Goal: Task Accomplishment & Management: Manage account settings

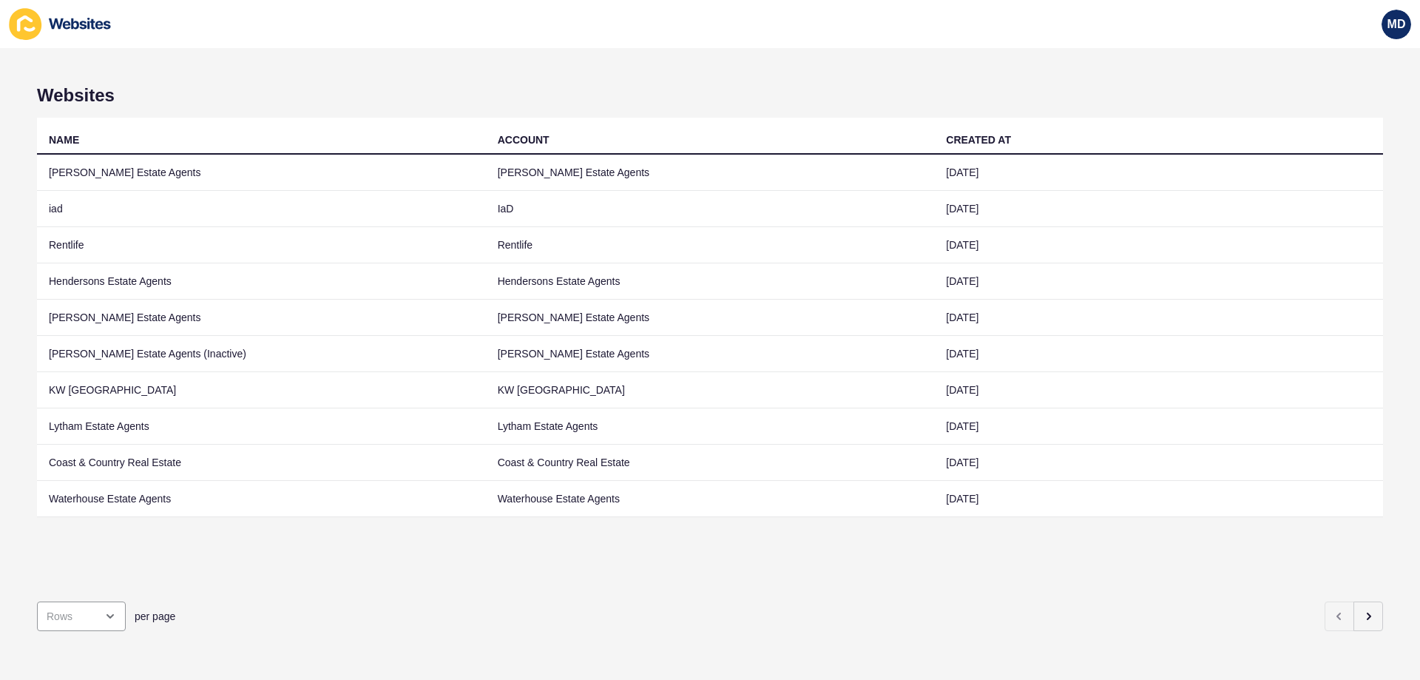
click at [924, 602] on div "Websites NAME ACCOUNT CREATED AT [PERSON_NAME] Estate Agents [PERSON_NAME] Esta…" at bounding box center [710, 364] width 1420 height 632
click at [924, 589] on div "per page" at bounding box center [710, 615] width 1346 height 53
drag, startPoint x: 1353, startPoint y: 610, endPoint x: 1343, endPoint y: 609, distance: 10.5
click at [924, 610] on icon "button" at bounding box center [1368, 616] width 12 height 12
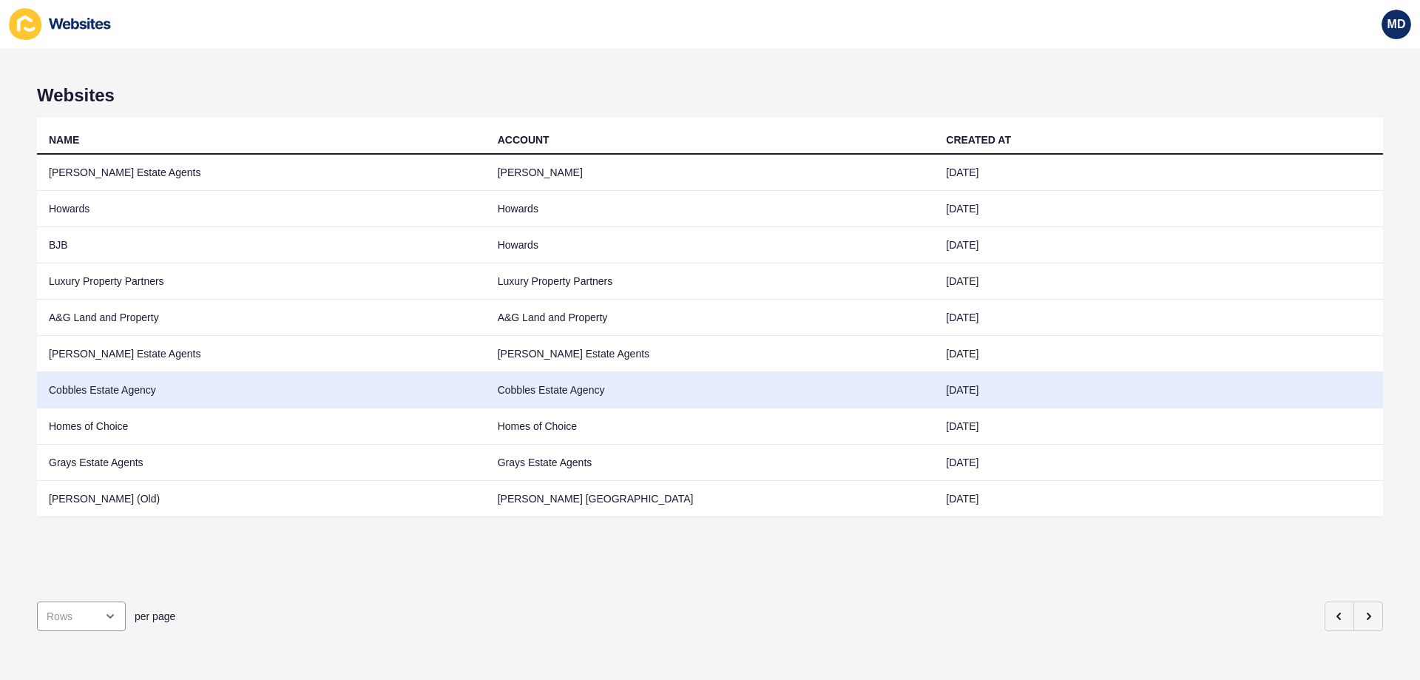
click at [214, 397] on td "Cobbles Estate Agency" at bounding box center [261, 390] width 449 height 36
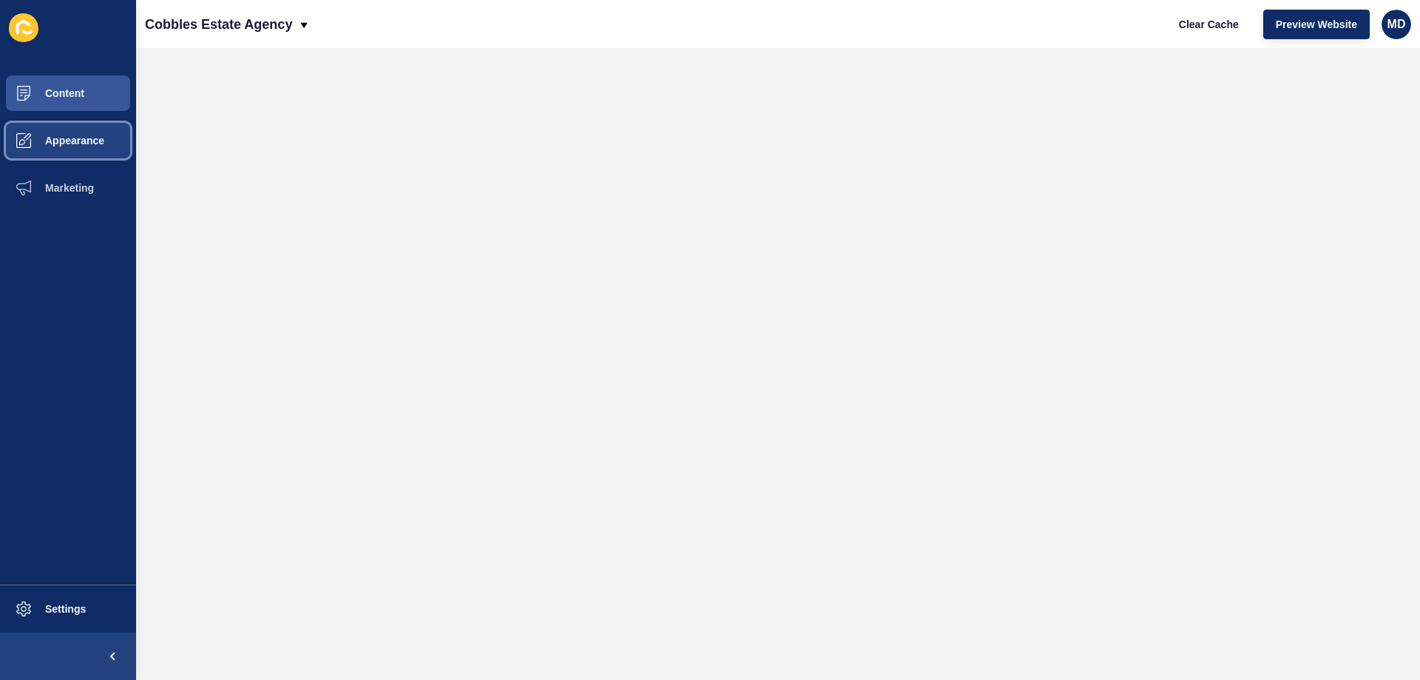
click at [34, 140] on span "Appearance" at bounding box center [51, 141] width 106 height 12
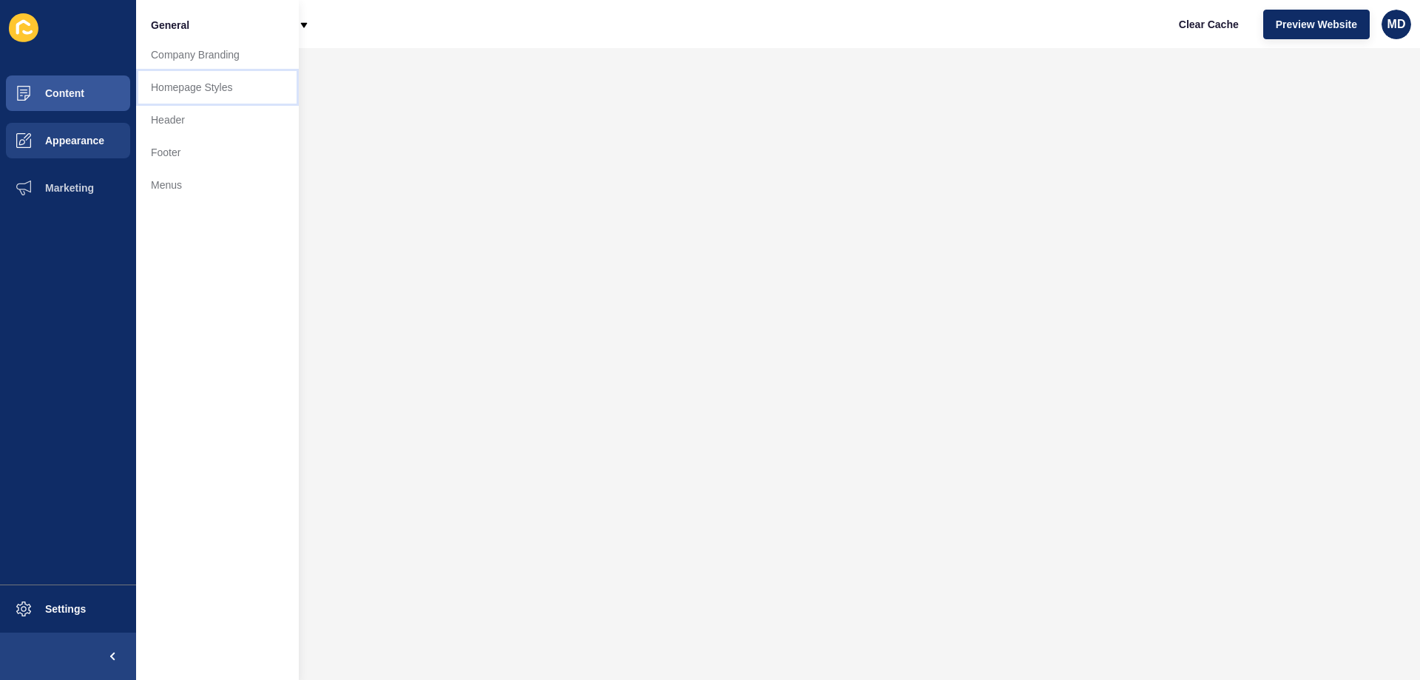
click at [241, 97] on link "Homepage Styles" at bounding box center [217, 87] width 163 height 33
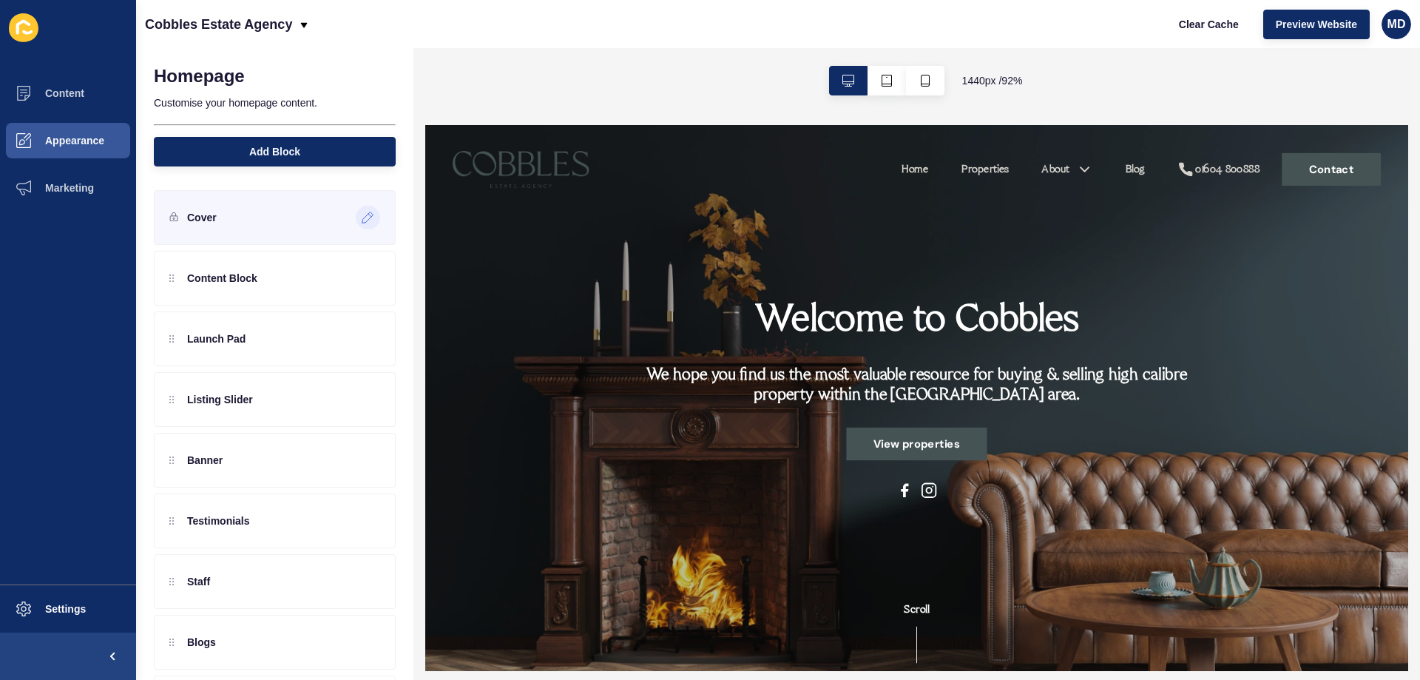
click at [356, 224] on div at bounding box center [368, 218] width 24 height 24
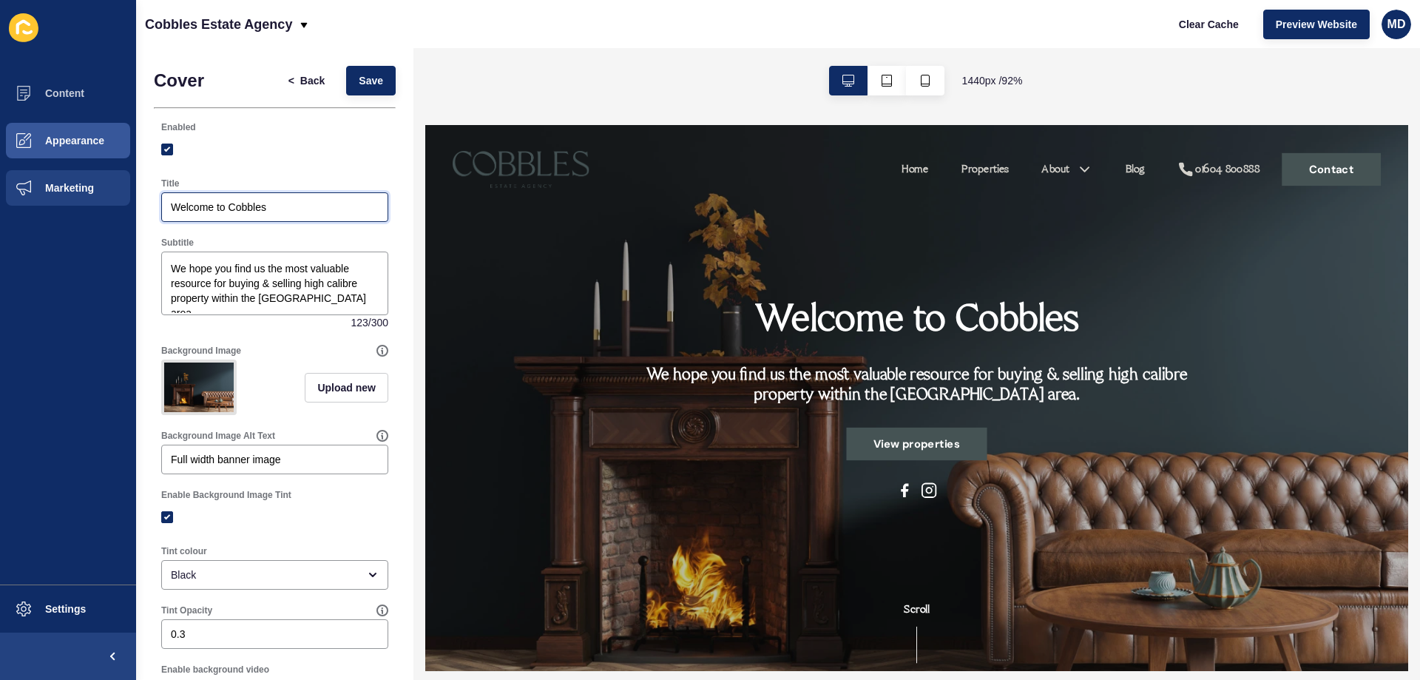
drag, startPoint x: 274, startPoint y: 209, endPoint x: 77, endPoint y: 197, distance: 197.1
click at [77, 197] on div "Content Appearance Marketing Settings Cobbles Estate Agency Clear Cache Preview…" at bounding box center [710, 340] width 1420 height 680
paste input "Home to inspiring spac"
type input "Home to inspiring spaces"
click at [336, 291] on textarea "We hope you find us the most valuable resource for buying & selling high calibr…" at bounding box center [274, 283] width 223 height 59
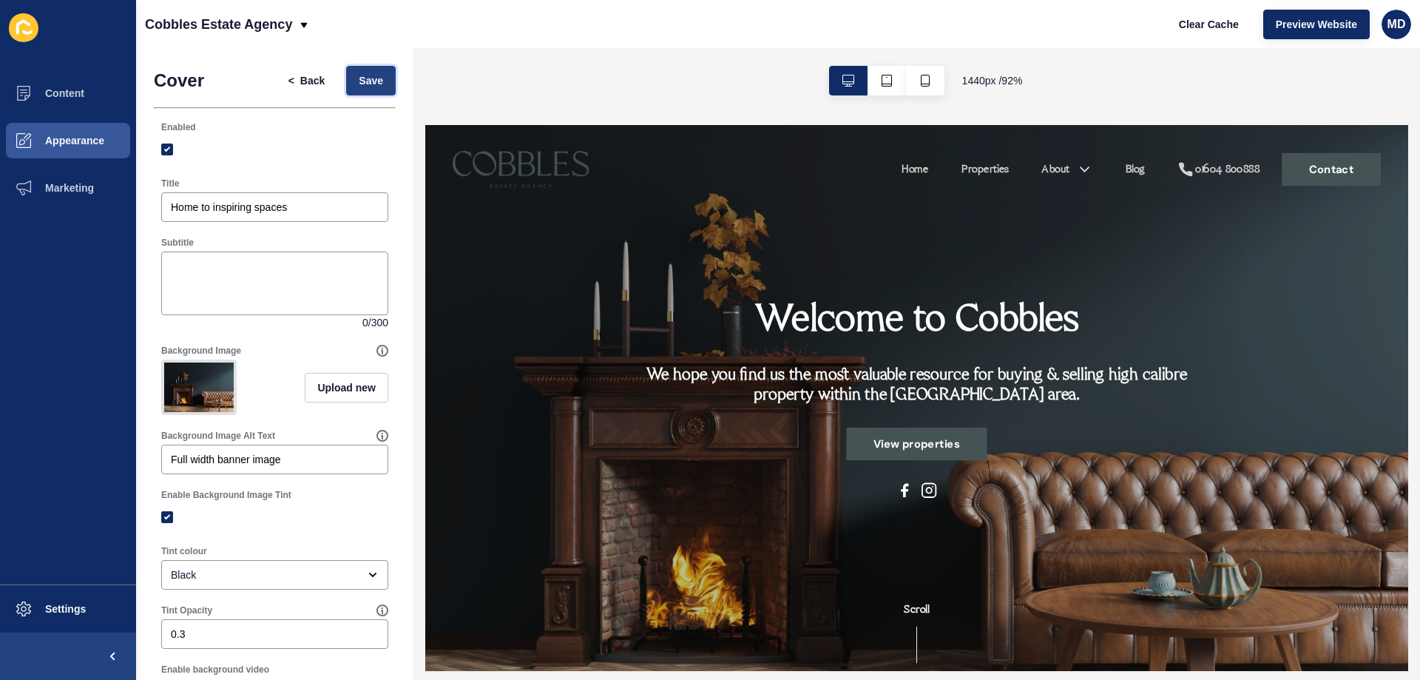
click at [359, 82] on span "Save" at bounding box center [371, 80] width 24 height 15
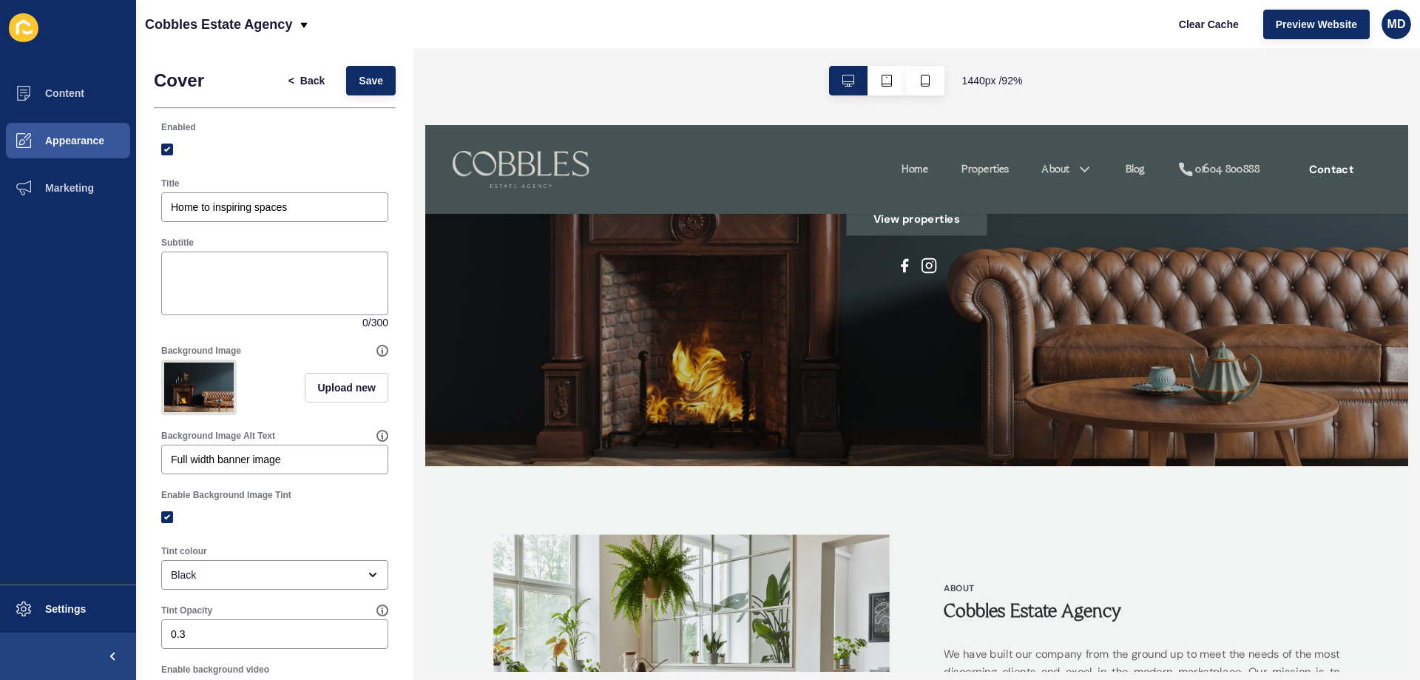
scroll to position [444, 0]
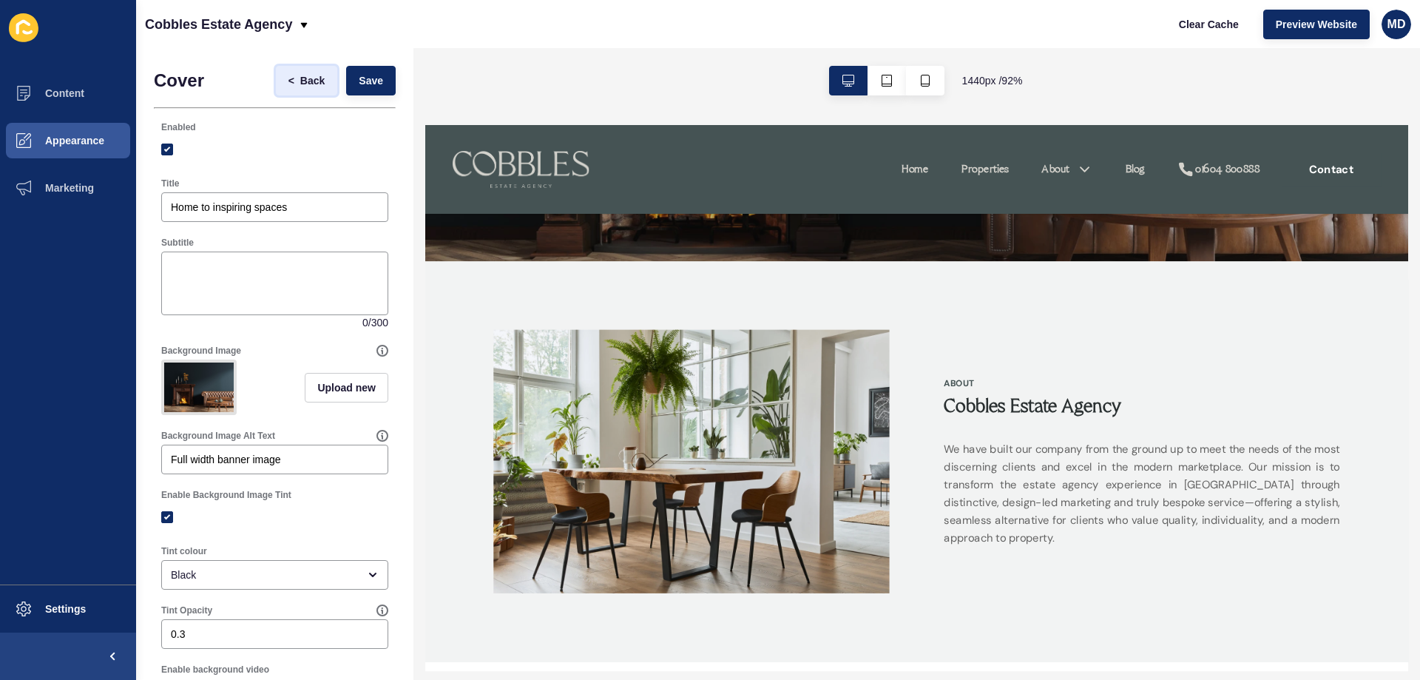
click at [288, 81] on span "<" at bounding box center [294, 80] width 12 height 15
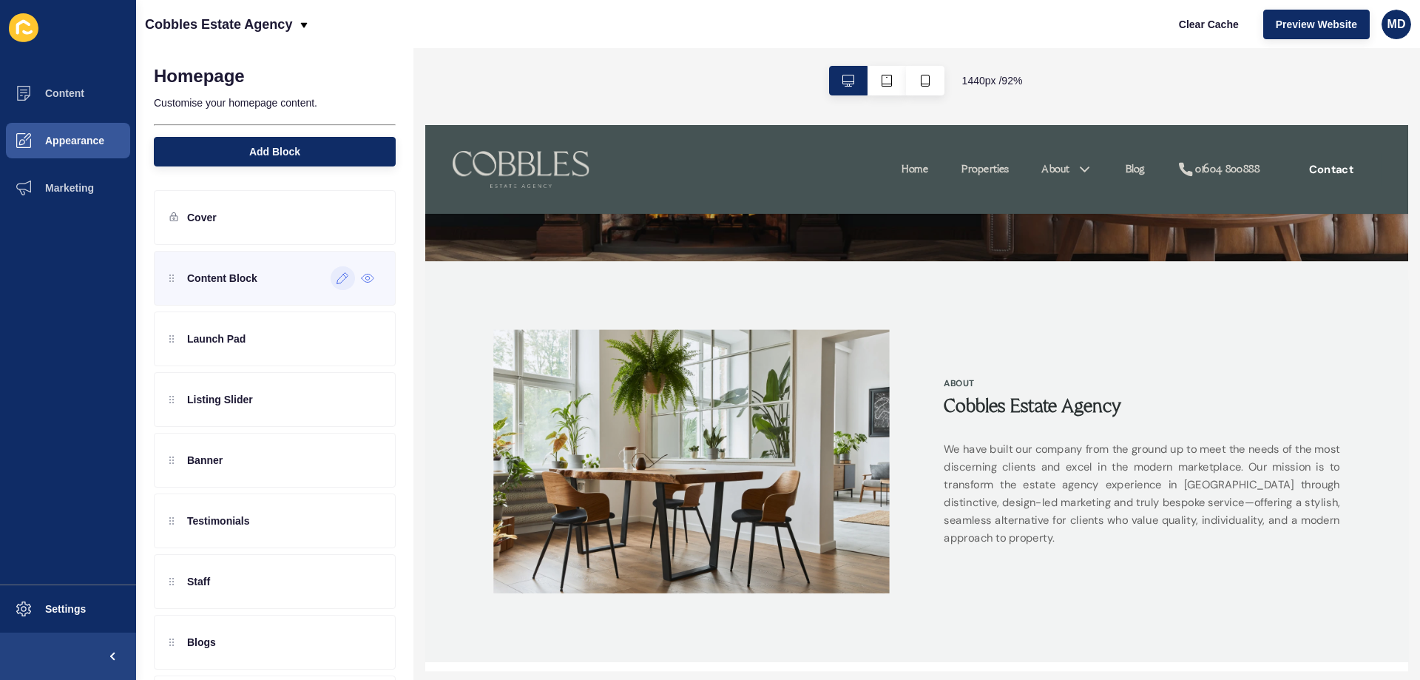
click at [331, 284] on div at bounding box center [343, 278] width 24 height 24
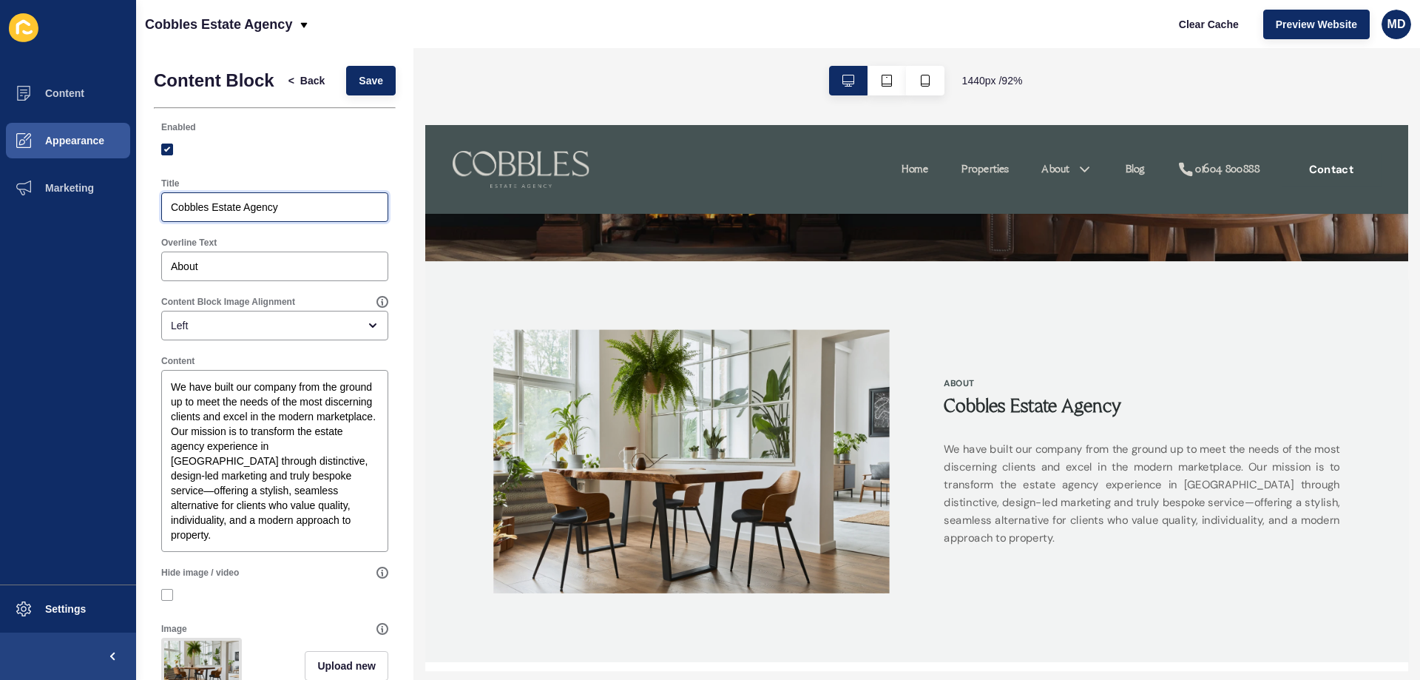
drag, startPoint x: 302, startPoint y: 213, endPoint x: 148, endPoint y: 206, distance: 154.0
click at [148, 206] on div "Content Block < Back Save Enabled Title Cobbles Estate Agency Overline Text Abo…" at bounding box center [274, 551] width 277 height 1007
paste input "text"
type input "Cobbles"
click at [358, 76] on button "Save" at bounding box center [371, 81] width 50 height 30
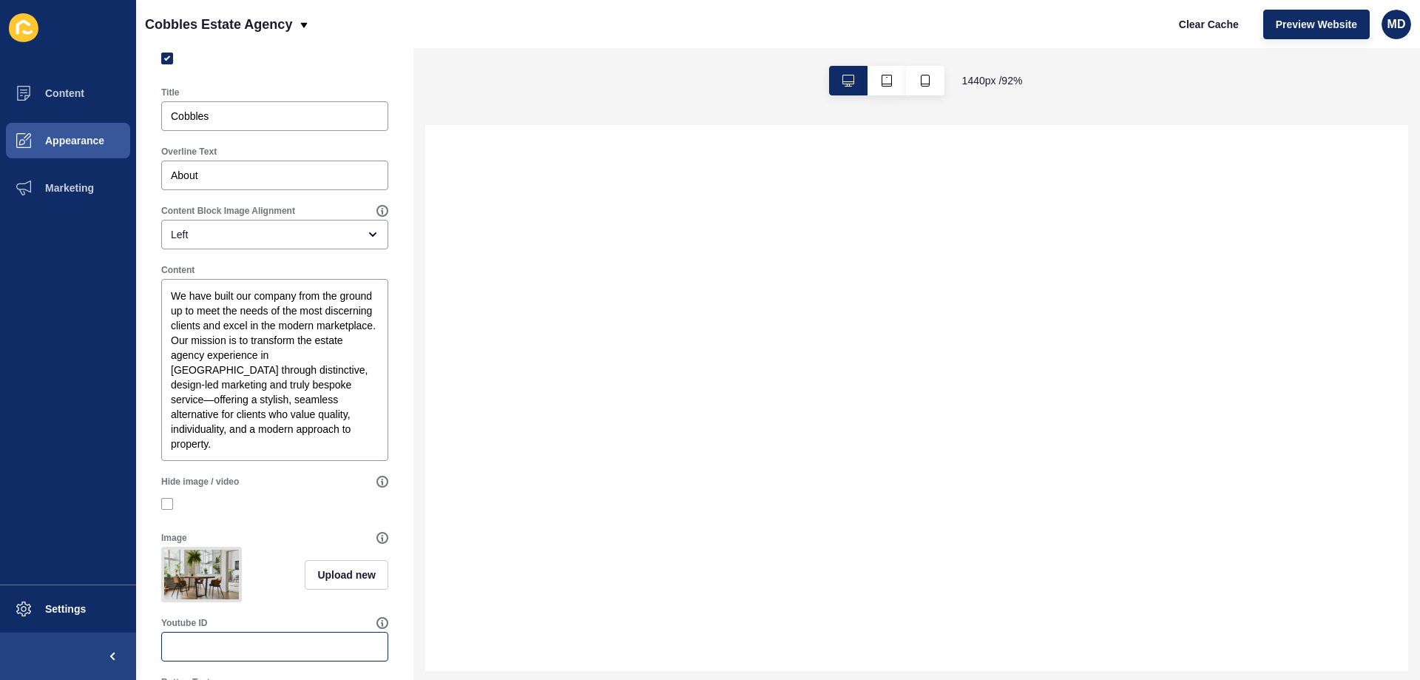
scroll to position [296, 0]
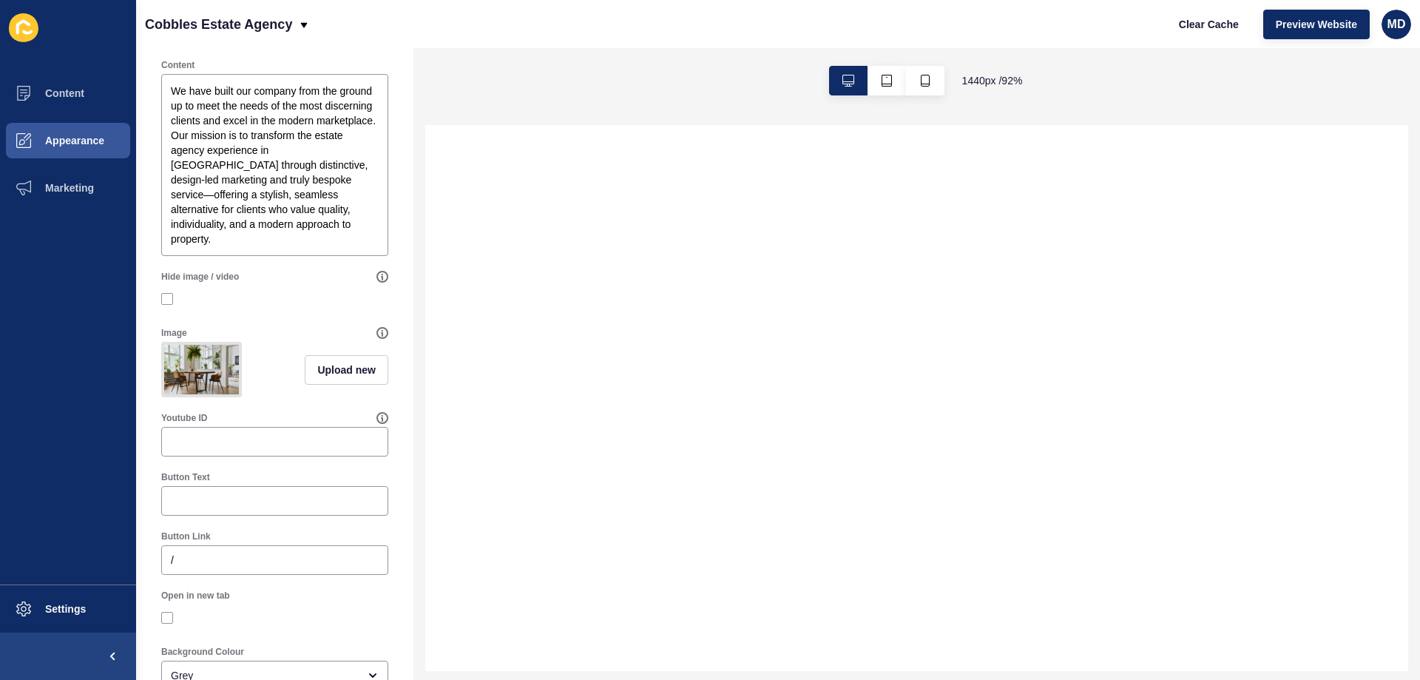
click at [207, 394] on img at bounding box center [201, 370] width 75 height 50
click at [337, 385] on button "Upload new" at bounding box center [347, 370] width 84 height 30
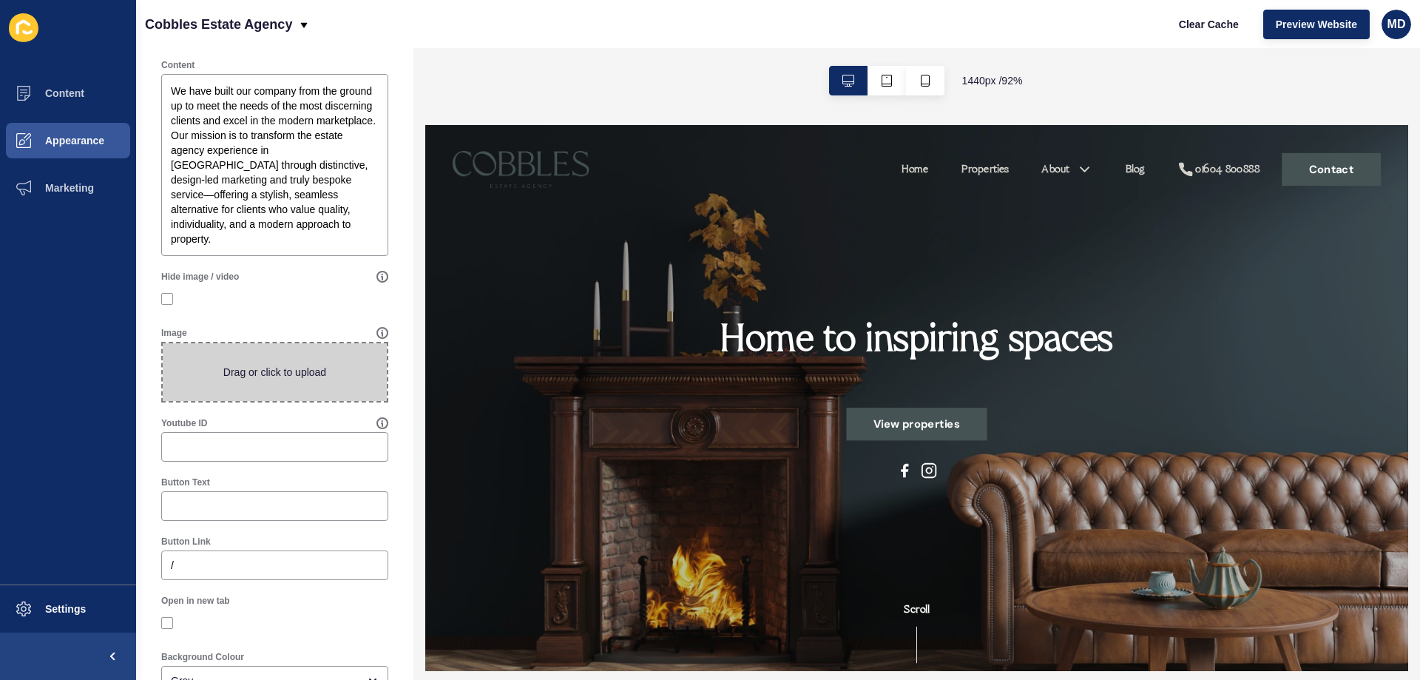
scroll to position [0, 0]
click at [263, 400] on span at bounding box center [275, 372] width 224 height 58
click at [163, 343] on input "Drag or click to upload" at bounding box center [163, 343] width 0 height 0
click at [282, 385] on span at bounding box center [275, 372] width 224 height 58
click at [163, 343] on input "Drag or click to upload" at bounding box center [163, 343] width 0 height 0
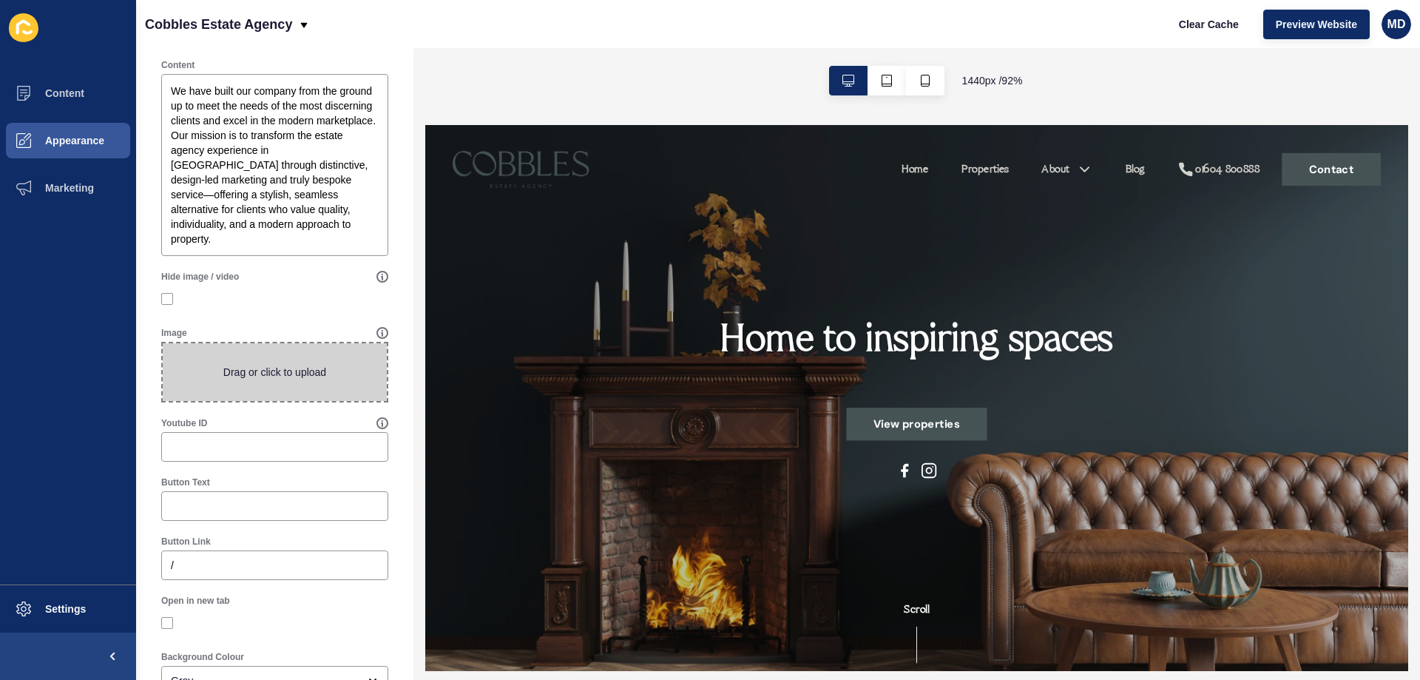
type input "C:\fakepath\pic 1.jpg"
